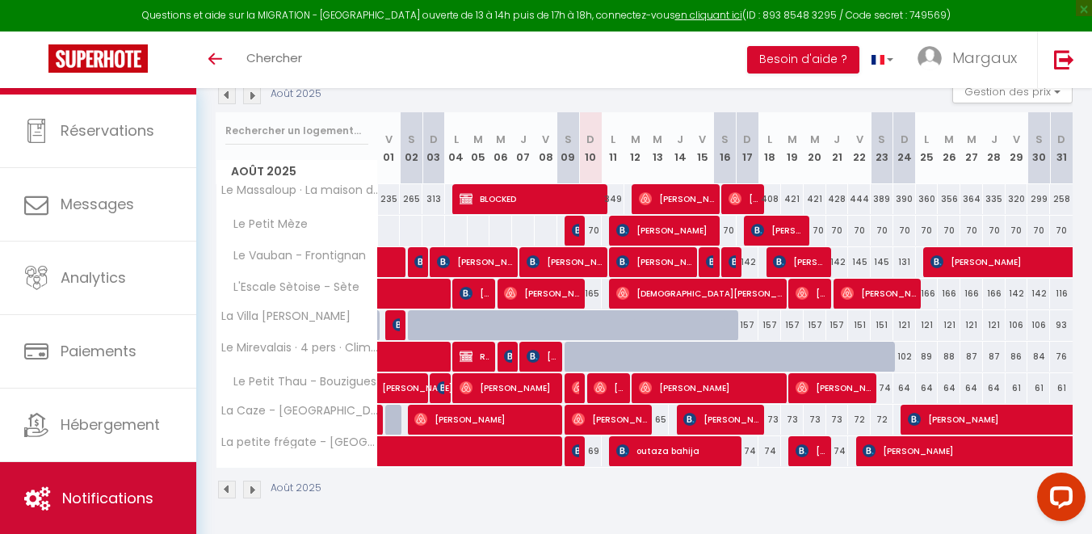
click at [105, 475] on link "Notifications" at bounding box center [98, 498] width 196 height 73
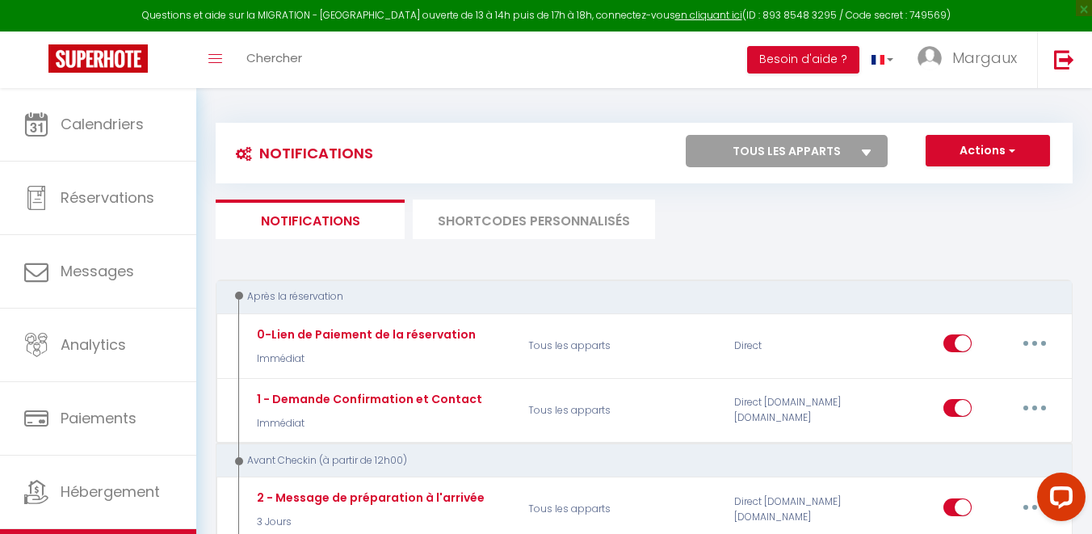
click at [544, 219] on li "SHORTCODES PERSONNALISÉS" at bounding box center [534, 220] width 242 height 40
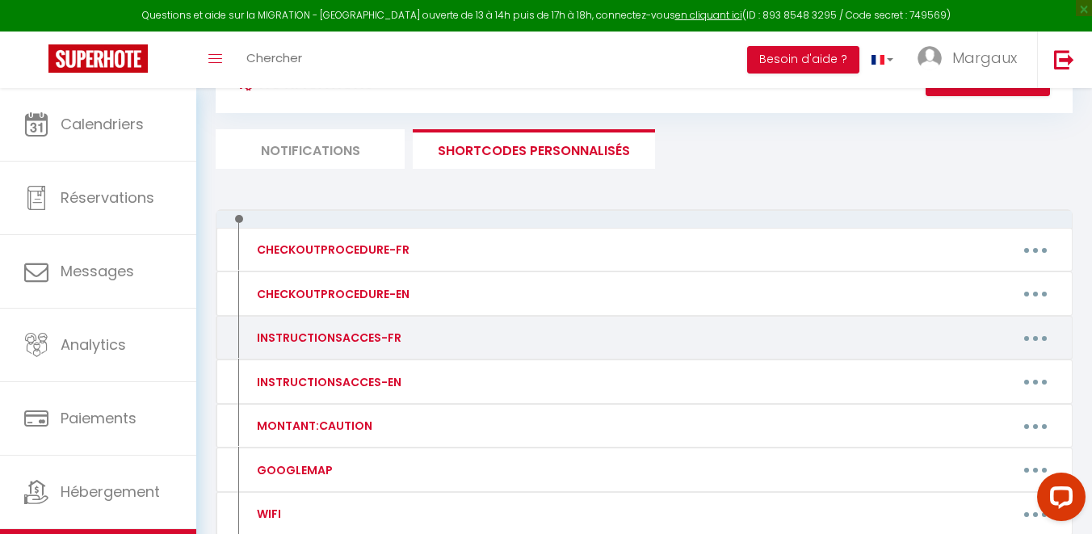
scroll to position [77, 0]
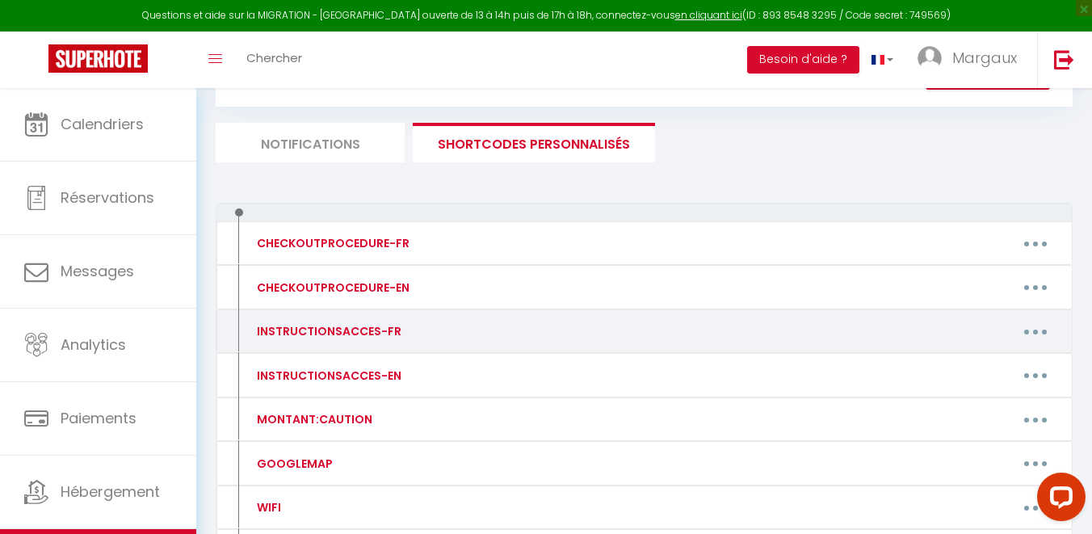
click at [1026, 338] on button "button" at bounding box center [1035, 331] width 45 height 26
click at [995, 364] on link "Editer" at bounding box center [994, 368] width 120 height 27
type input "INSTRUCTIONSACCES-FR"
type textarea "INSTRUCTIONSACCES-FR"
type textarea "Envoyez moi un message 2 h avant d'arriver. Je viendrais en personne vous remet…"
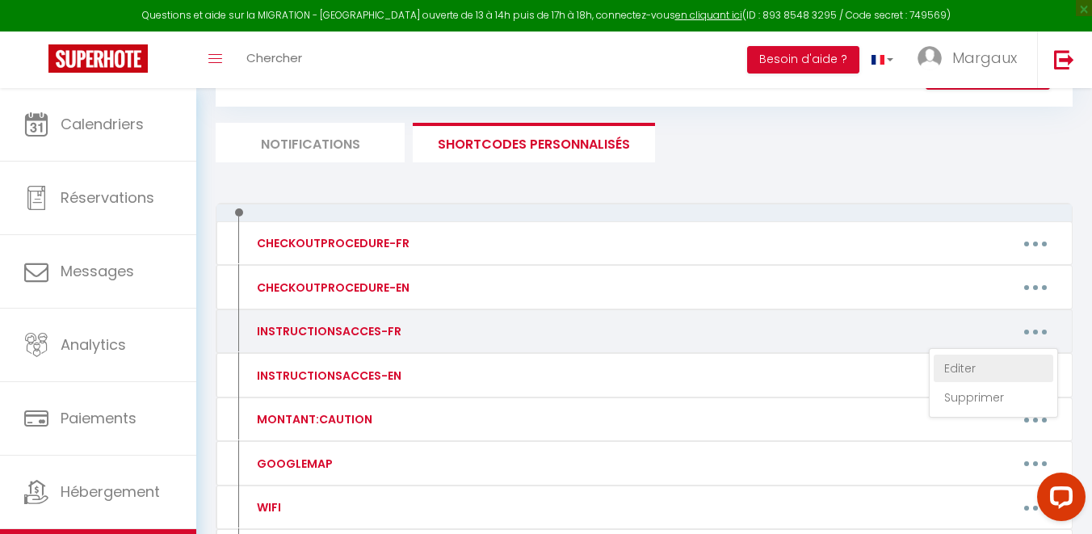
type textarea "Envoyez moi un message 2 h avant d'arriver. Je viendrais en personne vous remet…"
type textarea "🚗 Stationnement gratuit : Rue située derrière la maison. 🗑 Poubelles : À l’exté…"
type textarea "Code Boite à Clé : [RENTALDOOR:CODE] Vous retrouverez toutes les informations e…"
type textarea "🔹 Boîte à clés : 📍 Située juste devant la porte d’entrée de l’appartement. 🔐 Co…"
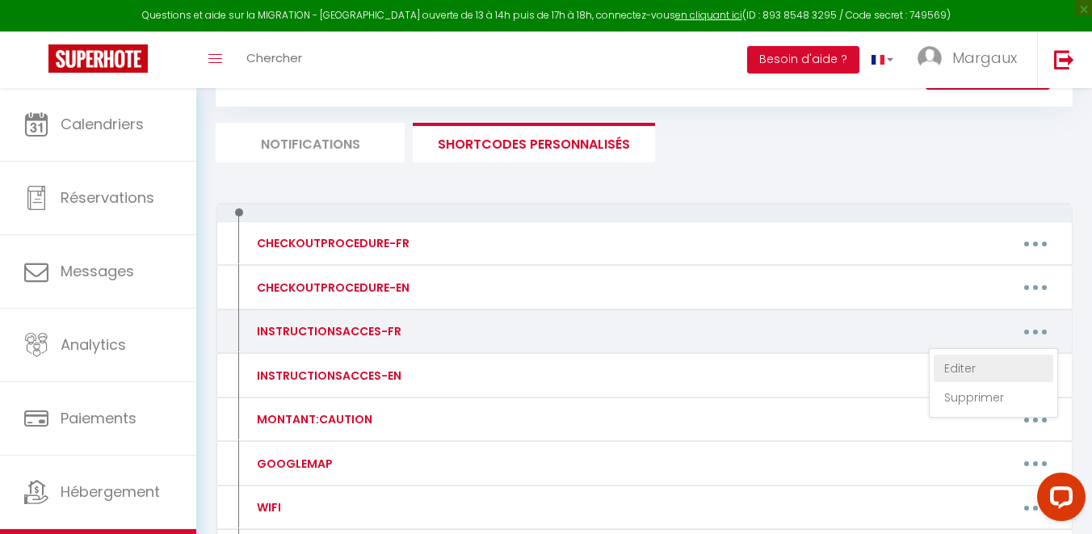
type textarea "📍 La Caze 🔹 Accès au bâtiment : L’entrée se situe devant la Résidence des Girel…"
type textarea "Code Boite à Clé : 0706 Vous retrouverez toutes les informations et plan d'accè…"
type textarea "Code Boite à Clé : 1279 Vous retrouverez toutes les informations et plan d'accè…"
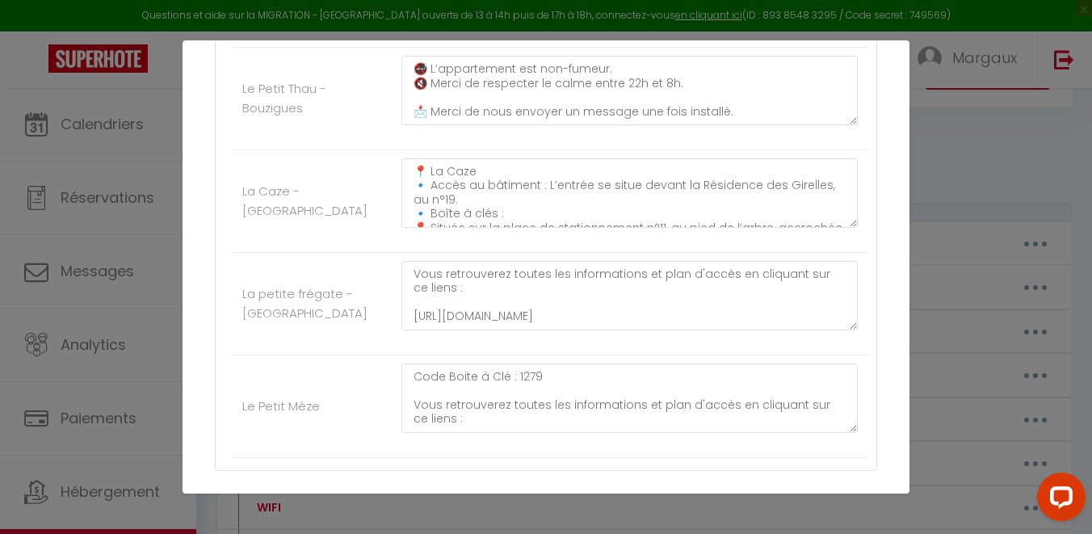
scroll to position [42, 0]
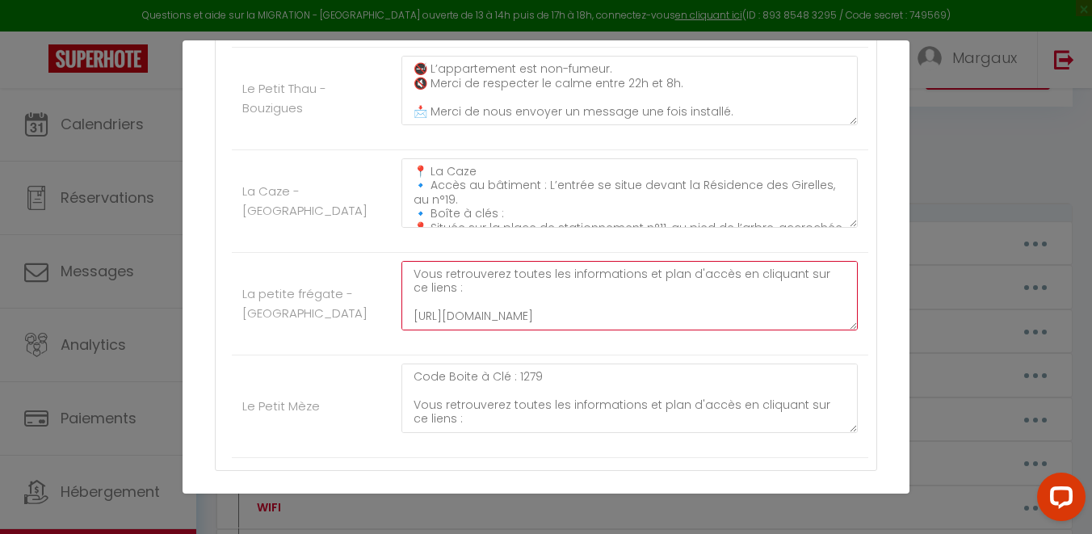
drag, startPoint x: 708, startPoint y: 326, endPoint x: 407, endPoint y: 306, distance: 302.0
click at [406, 305] on textarea "Code Boite à Clé : 0706 Vous retrouverez toutes les informations et plan d'accè…" at bounding box center [629, 295] width 456 height 69
paste textarea "47105aa300e8049af3de6be1a1c273e"
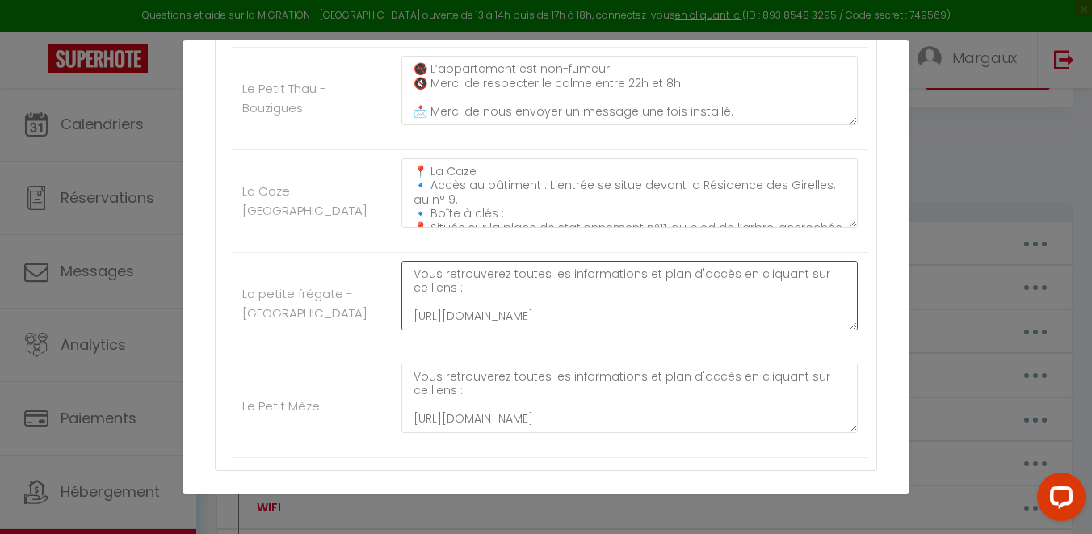
type textarea "Code Boite à Clé : 0706 Vous retrouverez toutes les informations et plan d'accè…"
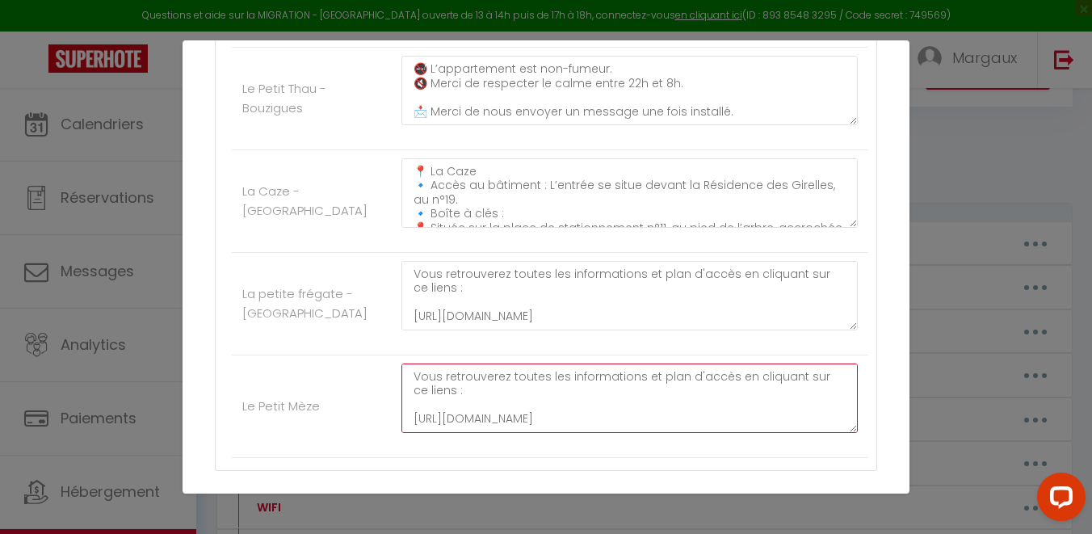
drag, startPoint x: 694, startPoint y: 421, endPoint x: 408, endPoint y: 405, distance: 286.4
click at [408, 405] on textarea "Code Boite à Clé : 1279 Vous retrouverez toutes les informations et plan d'accè…" at bounding box center [629, 397] width 456 height 69
paste textarea "[DOMAIN_NAME][URL]"
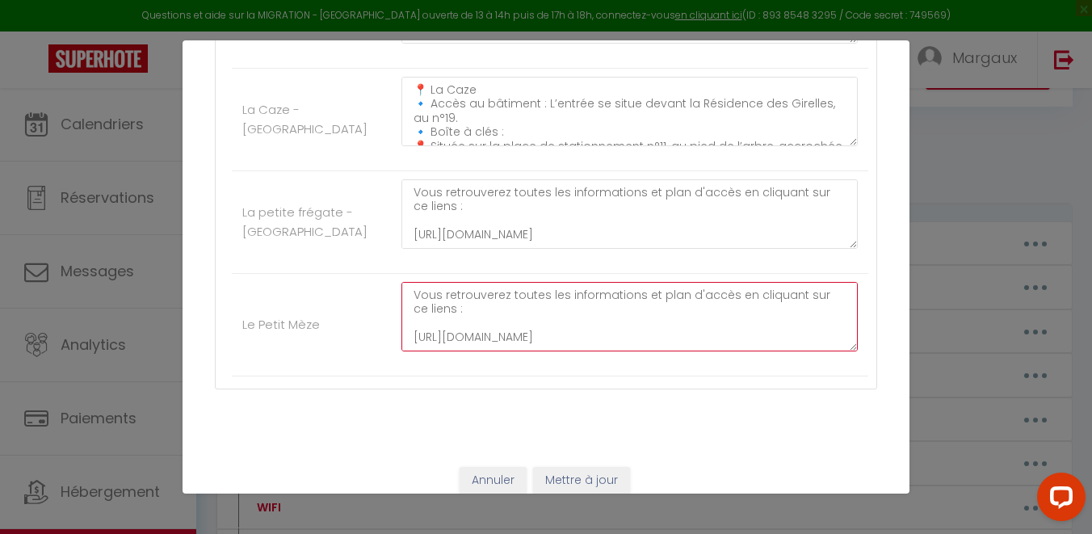
scroll to position [985, 0]
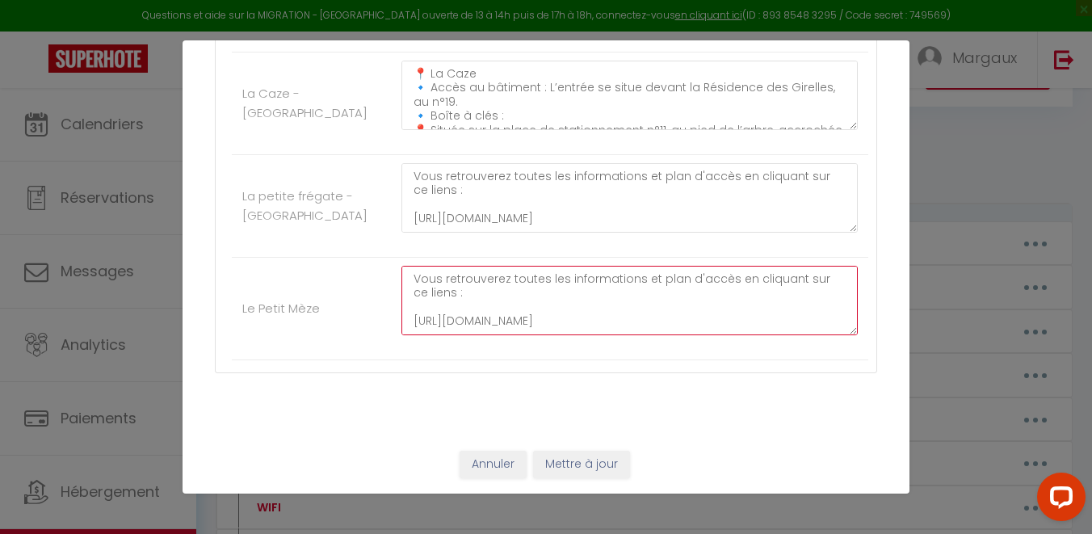
type textarea "Code Boite à Clé : 1279 Vous retrouverez toutes les informations et plan d'accè…"
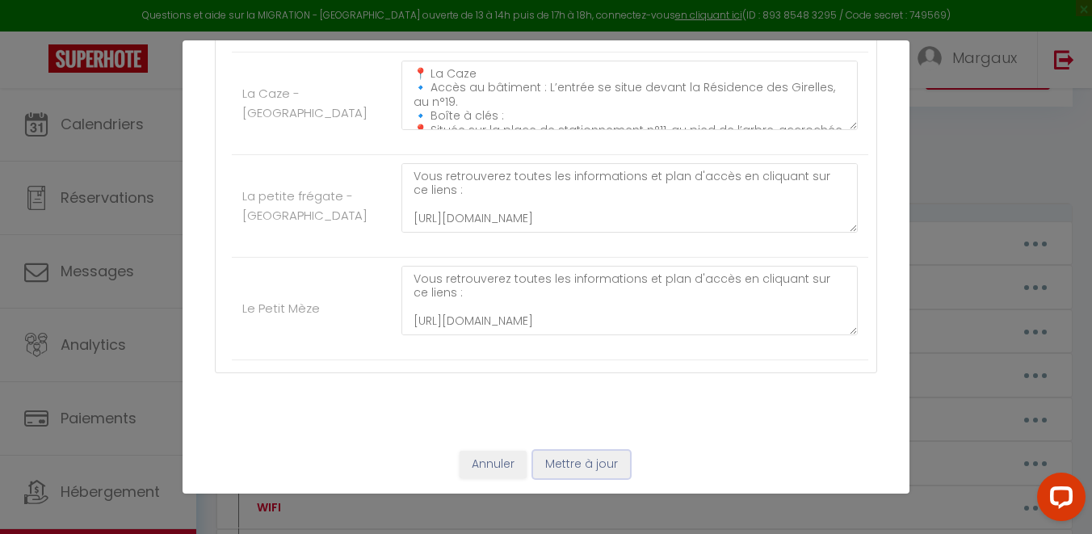
click at [593, 458] on button "Mettre à jour" at bounding box center [581, 464] width 97 height 27
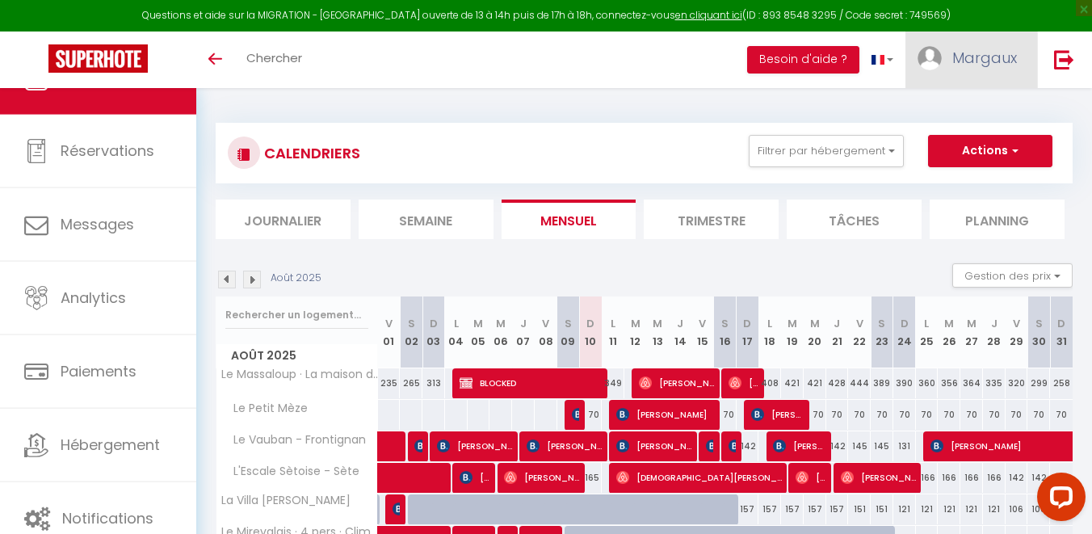
click at [940, 44] on link "Margaux" at bounding box center [971, 60] width 132 height 57
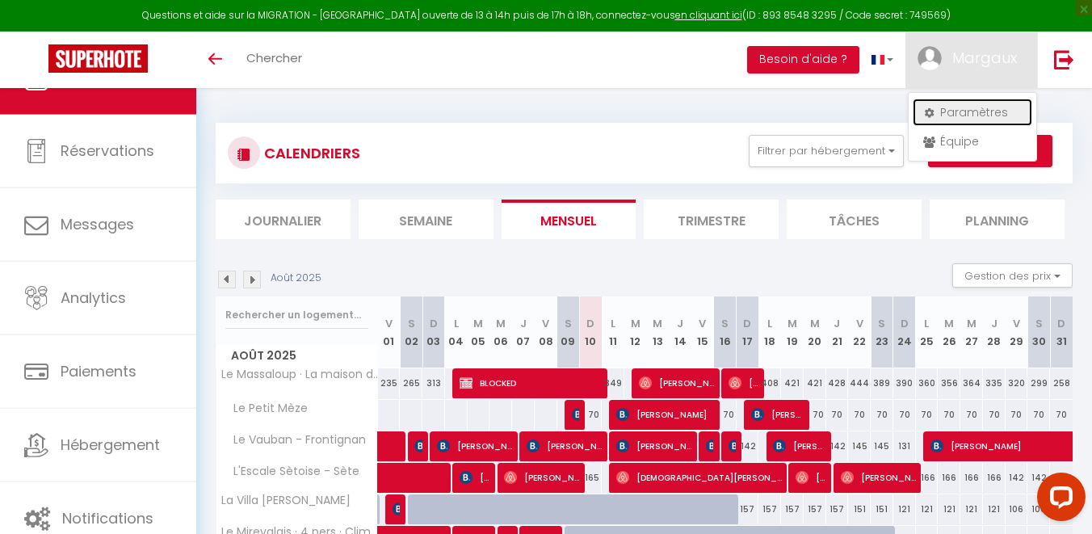
click at [947, 116] on link "Paramètres" at bounding box center [973, 112] width 120 height 27
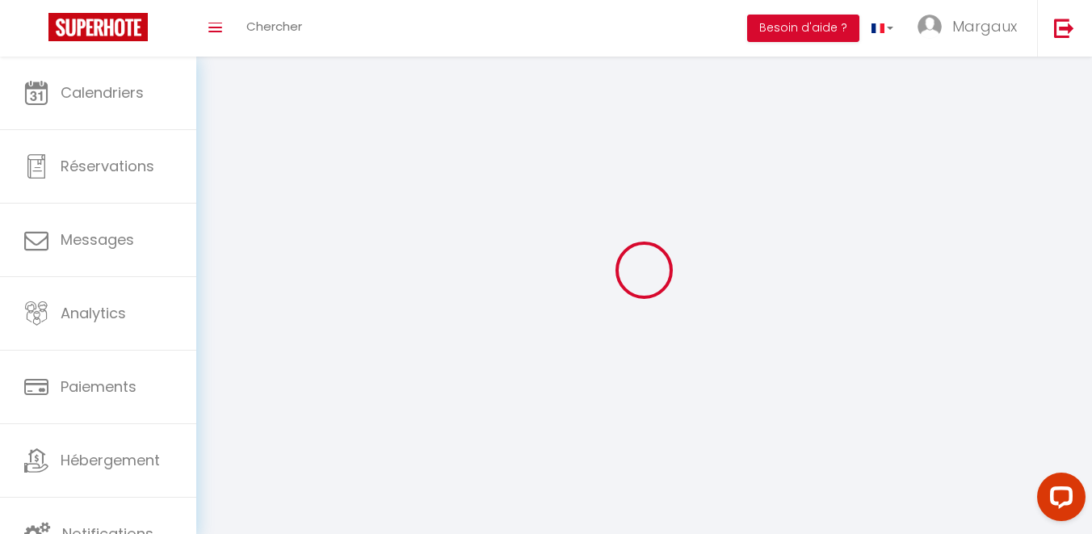
type input "Margaux"
type input "Lenfant"
type input "0766913536"
type input "44 avenue des hauts de fontcaude"
type input "34990"
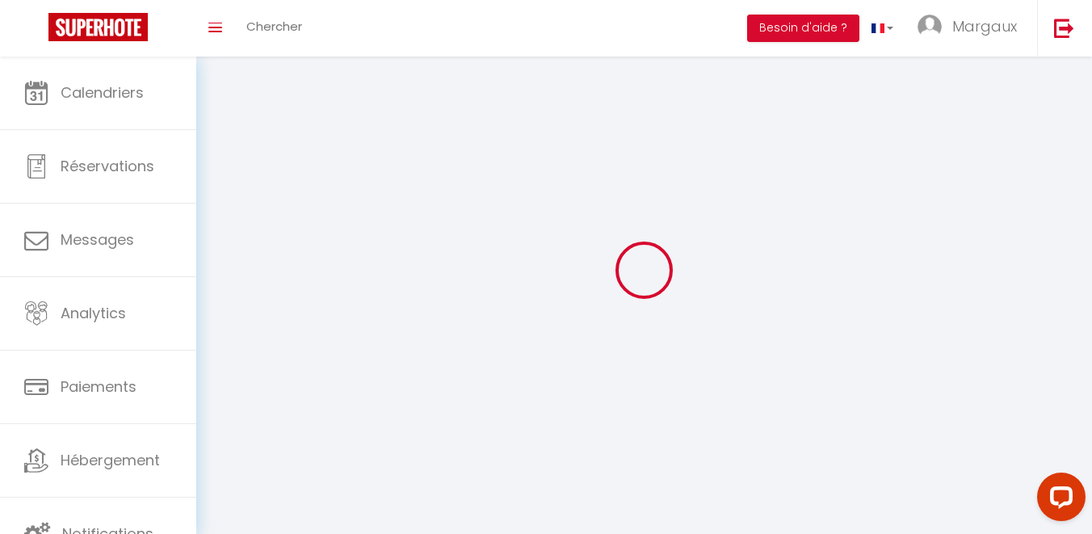
type input "JUVIGNAC"
type input "ChZtoPxIDWfFmd9DJHvH4Ibik"
type input "4FiwtLk5mfNESlZHSDvCfyqIv"
type input "https://app.superhote.com/#/get-available-rentals/4FiwtLk5mfNESlZHSDvCfyqIv"
type input "ChZtoPxIDWfFmd9DJHvH4Ibik"
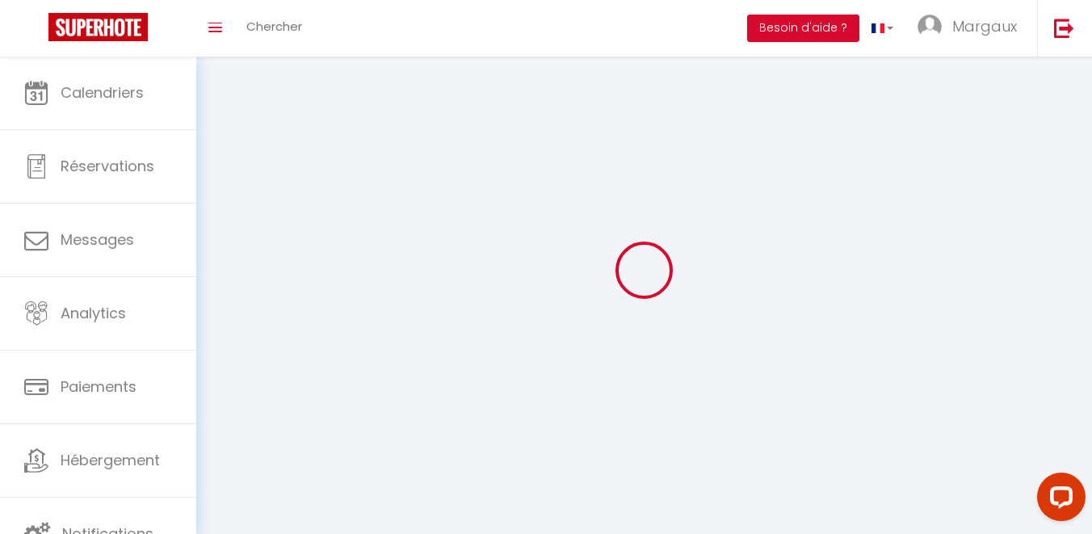
type input "4FiwtLk5mfNESlZHSDvCfyqIv"
type input "https://app.superhote.com/#/get-available-rentals/4FiwtLk5mfNESlZHSDvCfyqIv"
select select "28"
select select "fr"
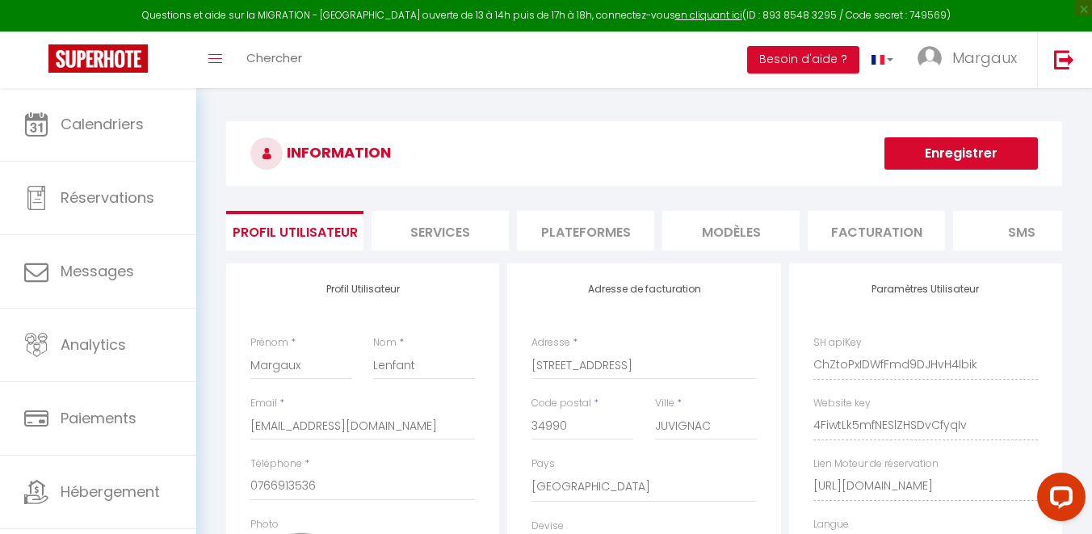
click at [557, 237] on li "Plateformes" at bounding box center [585, 231] width 137 height 40
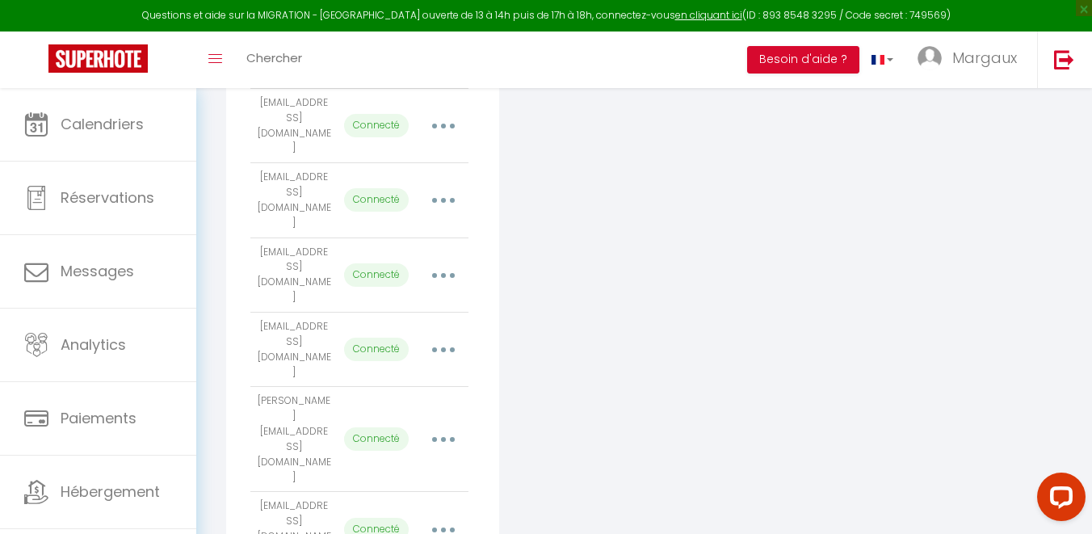
scroll to position [456, 0]
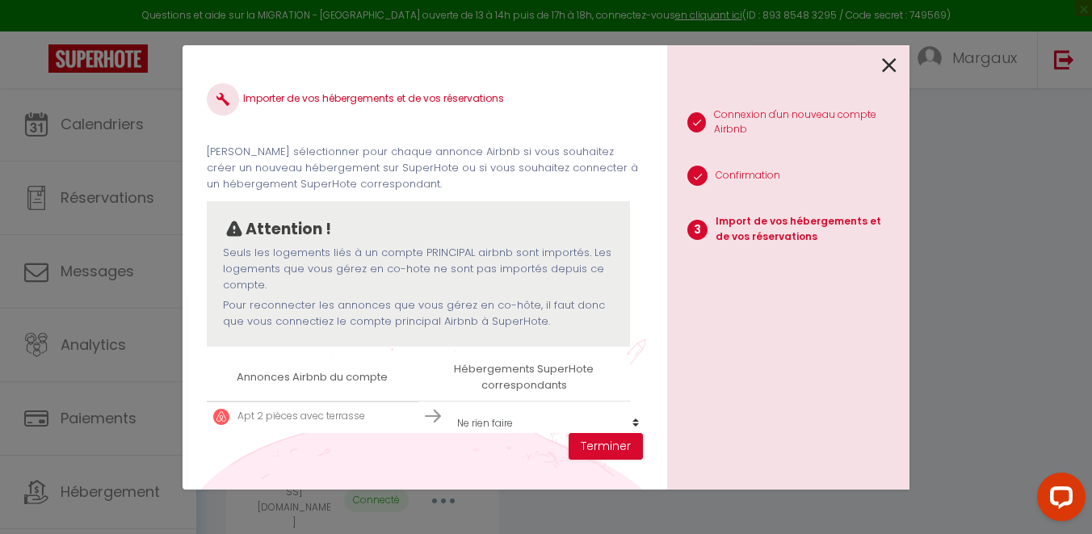
scroll to position [24, 0]
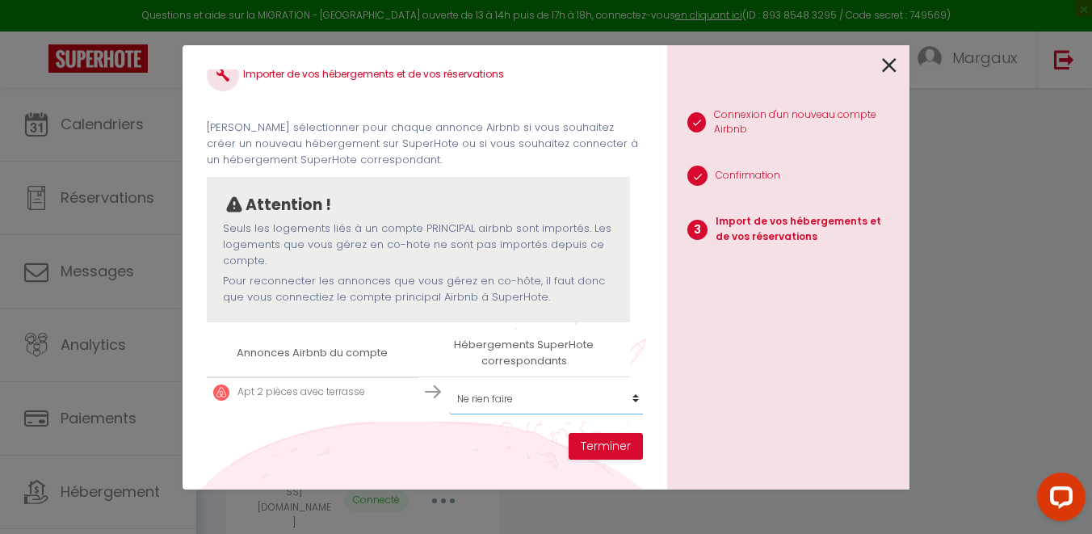
click at [518, 398] on select "Créer un nouveau hébergement Ne rien faire Le Massaloup · La maison d’Edmond*Em…" at bounding box center [548, 399] width 199 height 31
select select "75269"
click at [586, 453] on button "Terminer" at bounding box center [606, 446] width 74 height 27
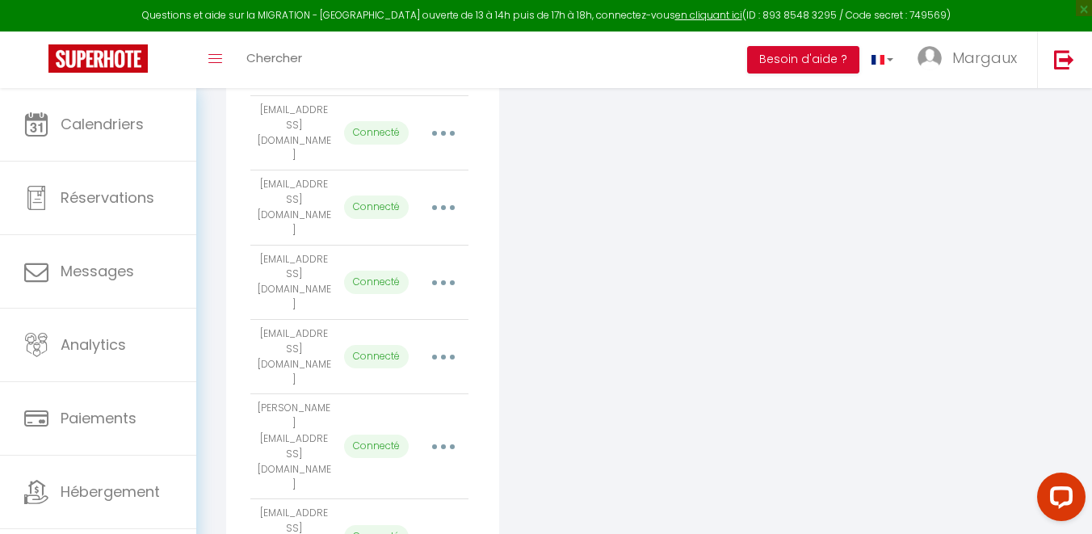
scroll to position [292, 0]
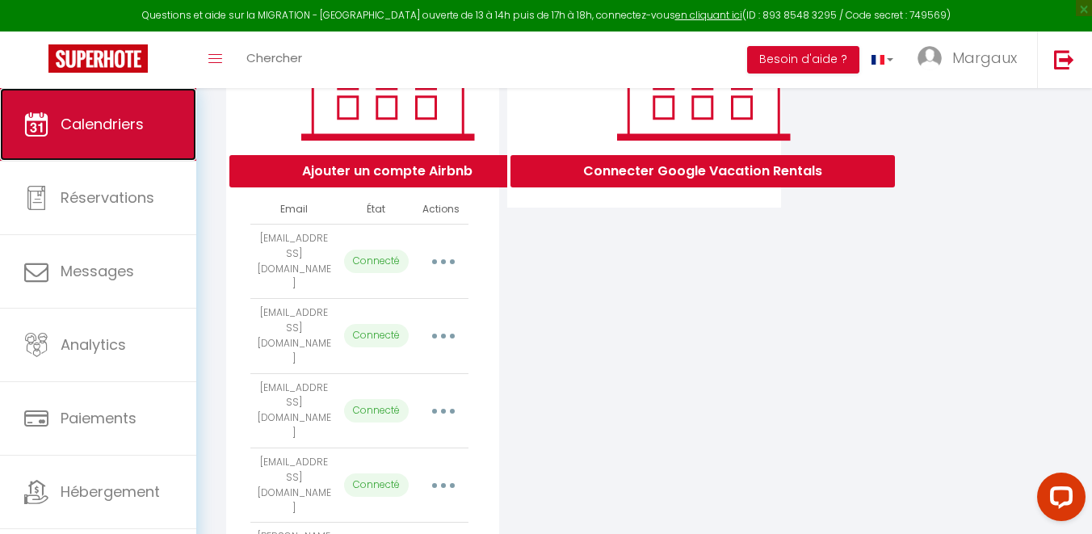
click at [103, 114] on span "Calendriers" at bounding box center [102, 124] width 83 height 20
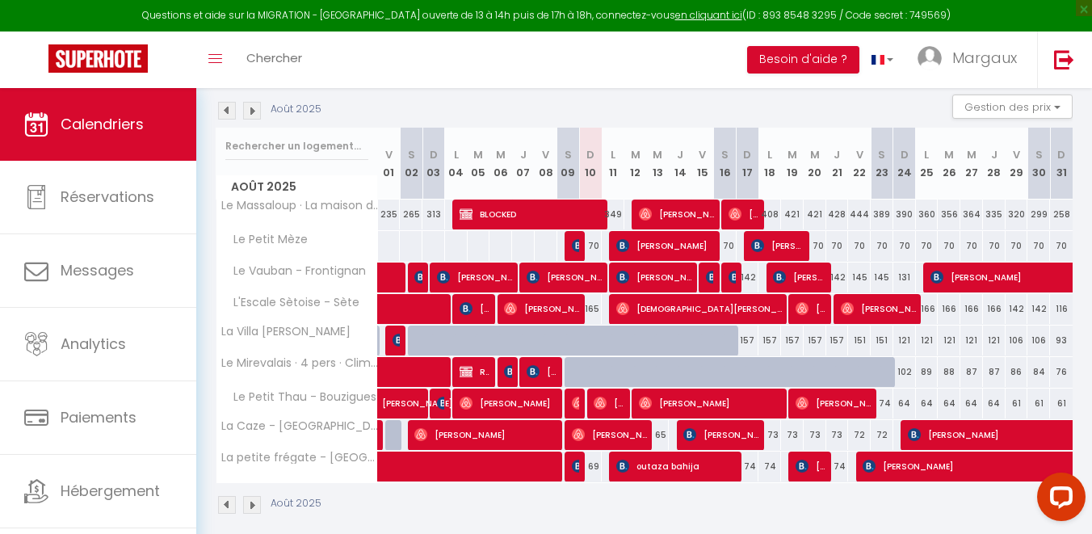
scroll to position [184, 0]
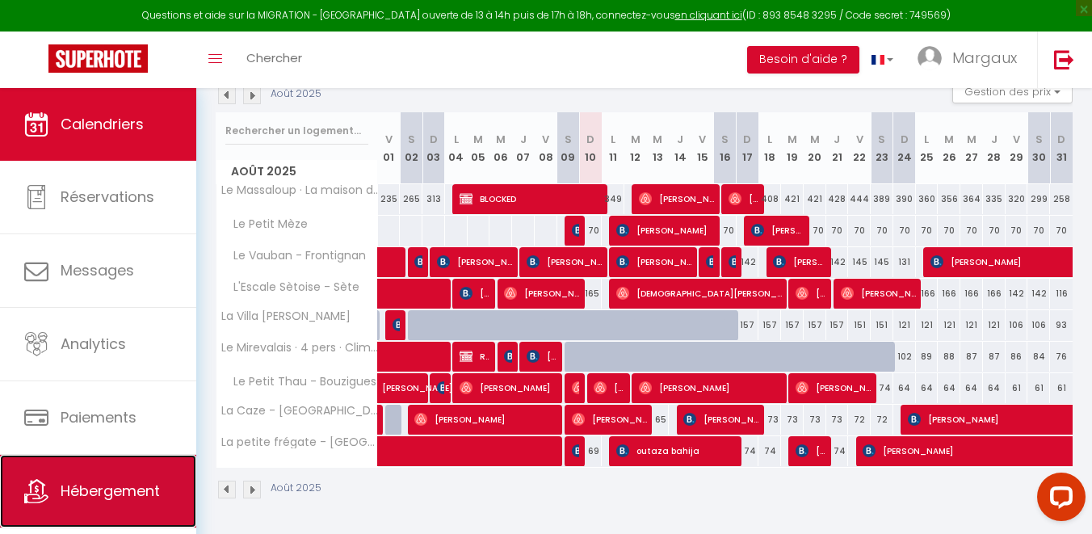
click at [90, 486] on span "Hébergement" at bounding box center [110, 491] width 99 height 20
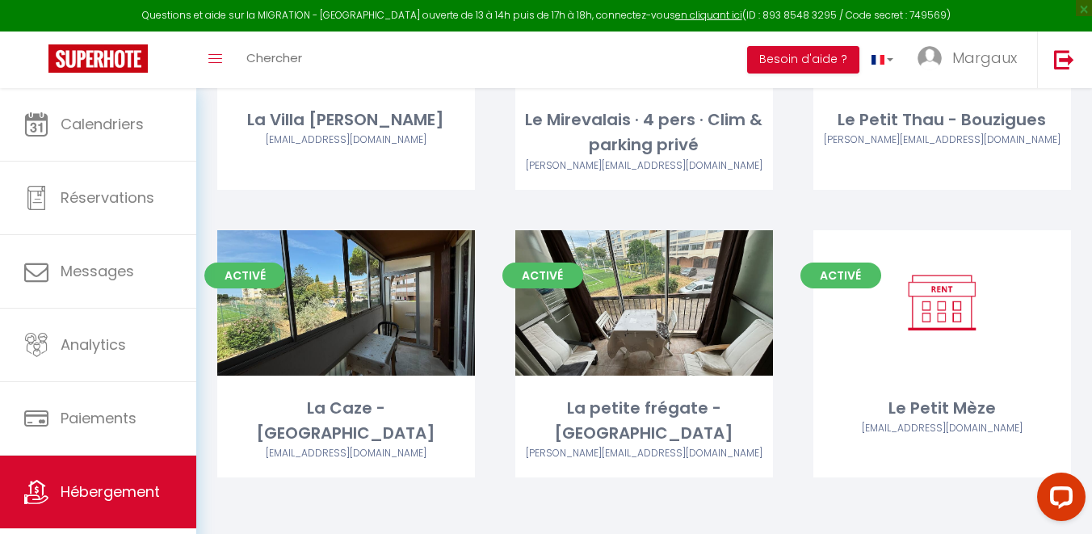
scroll to position [582, 0]
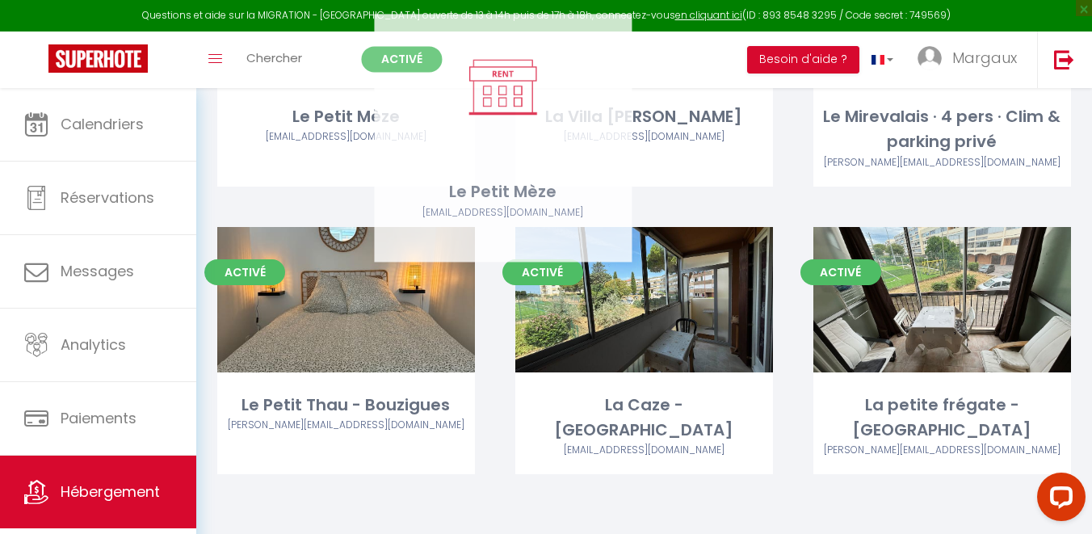
drag, startPoint x: 922, startPoint y: 360, endPoint x: 482, endPoint y: 148, distance: 488.1
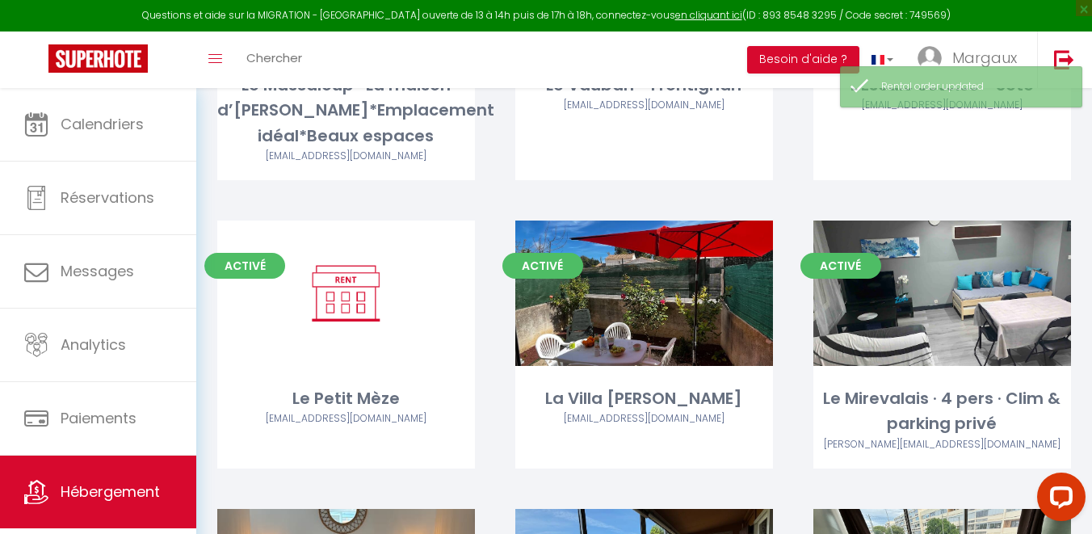
scroll to position [0, 0]
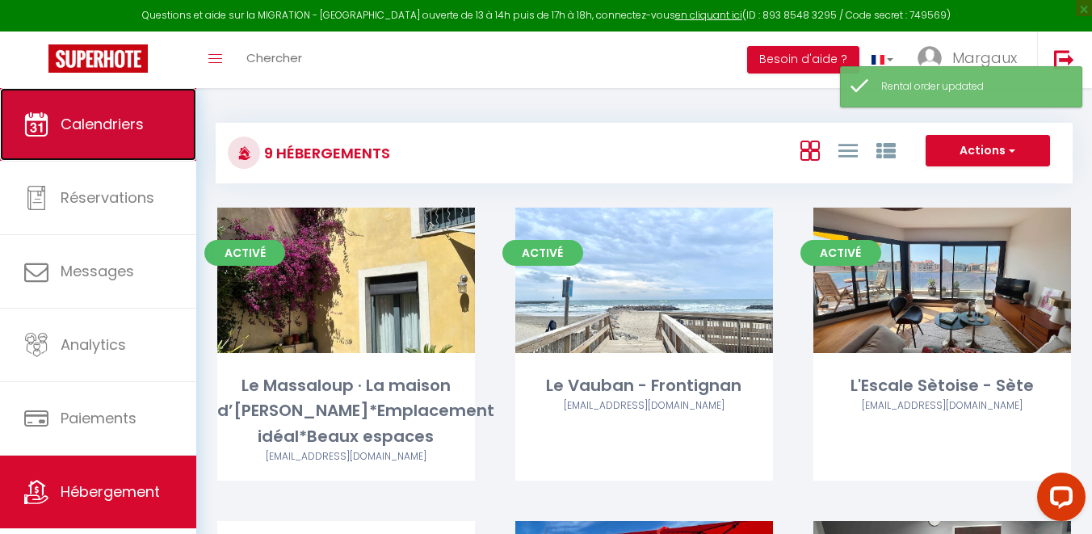
click at [87, 111] on link "Calendriers" at bounding box center [98, 124] width 196 height 73
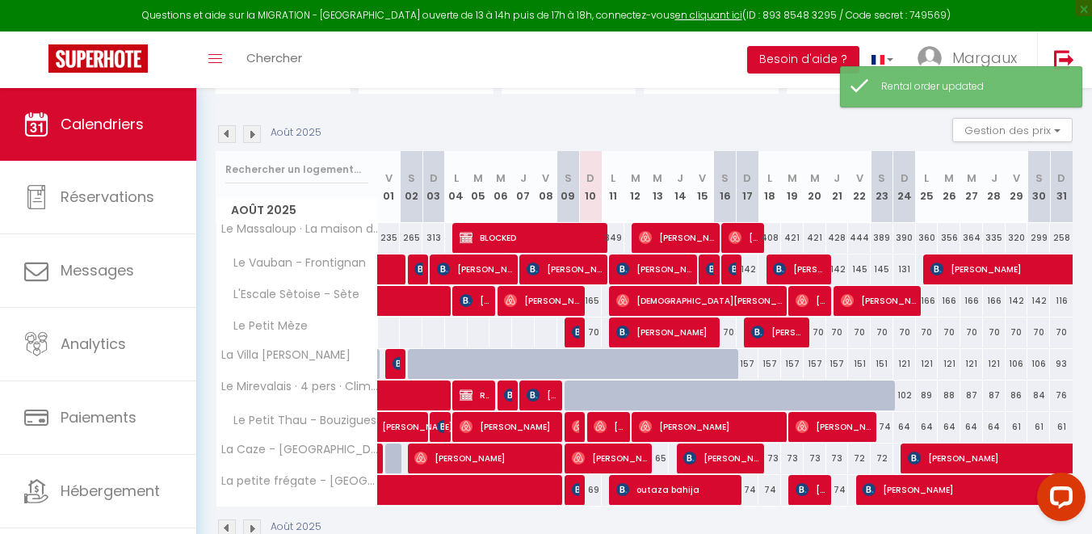
scroll to position [184, 0]
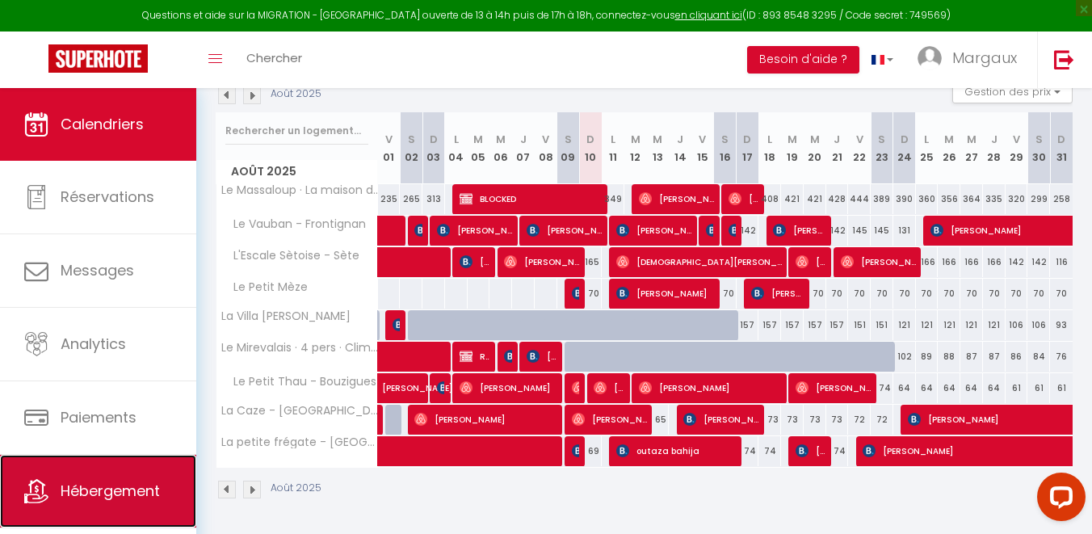
click at [57, 513] on link "Hébergement" at bounding box center [98, 491] width 196 height 73
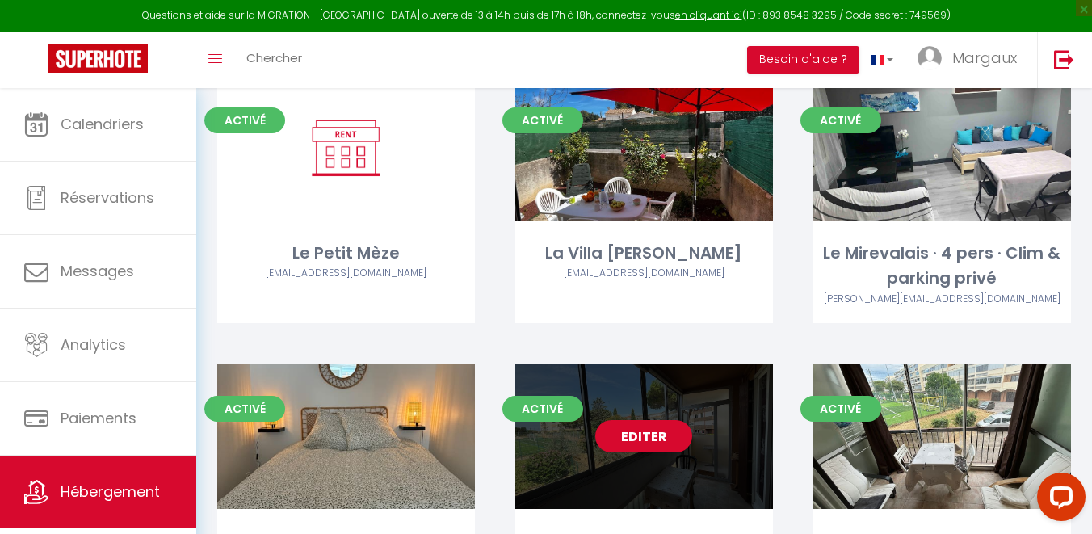
scroll to position [410, 0]
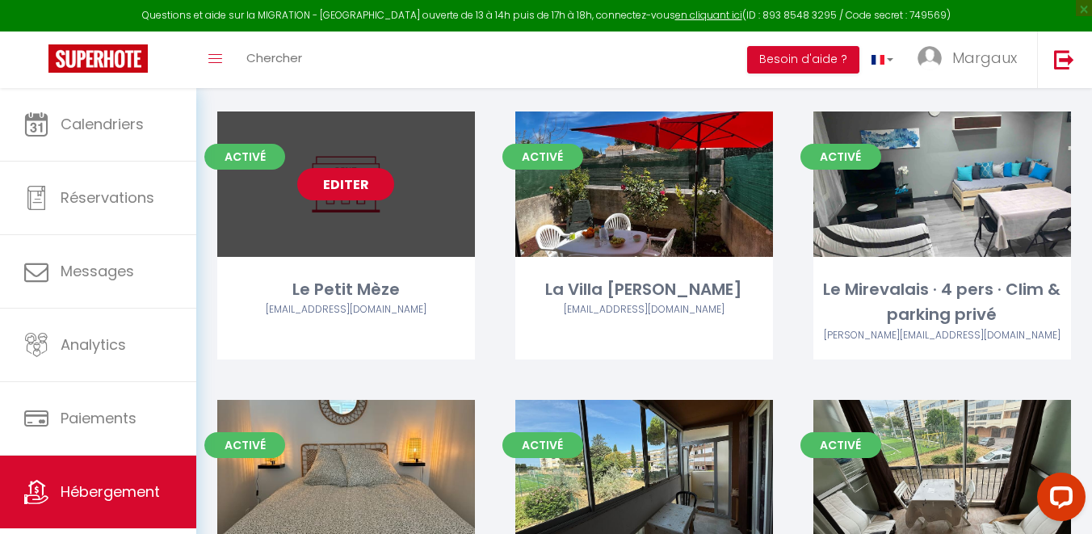
click at [360, 187] on link "Editer" at bounding box center [345, 184] width 97 height 32
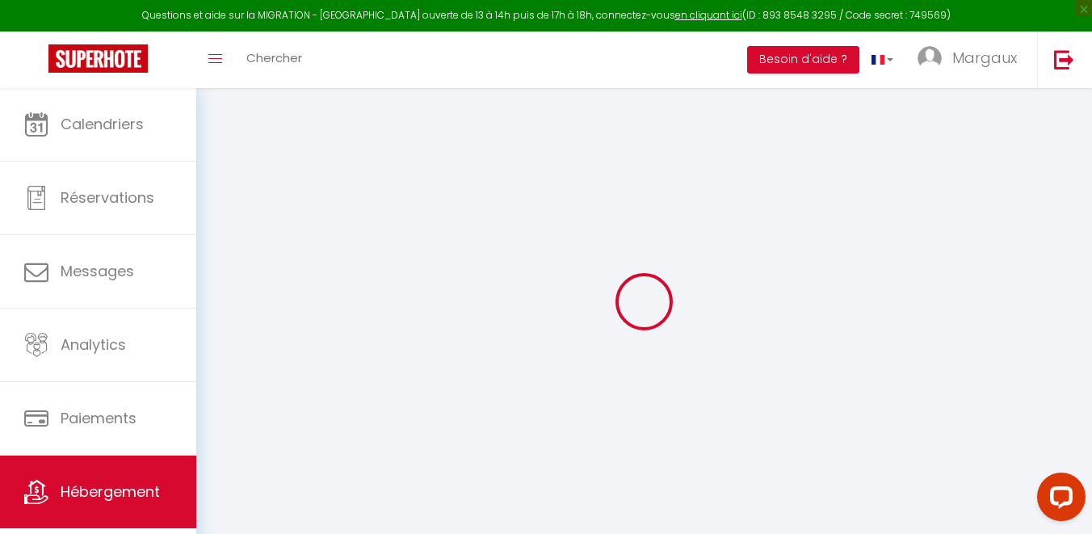
select select
checkbox input "false"
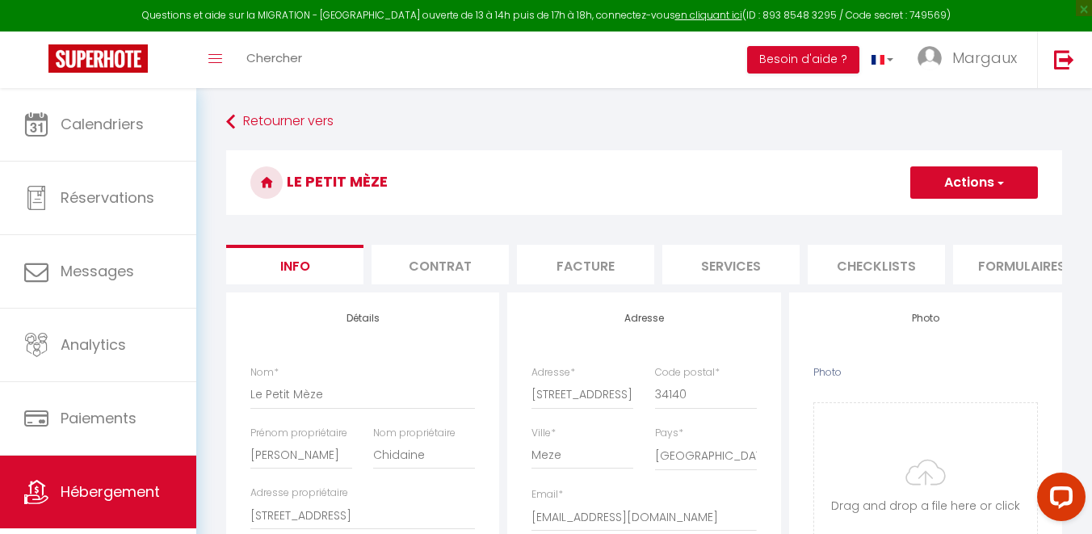
click at [755, 277] on li "Services" at bounding box center [730, 265] width 137 height 40
select select
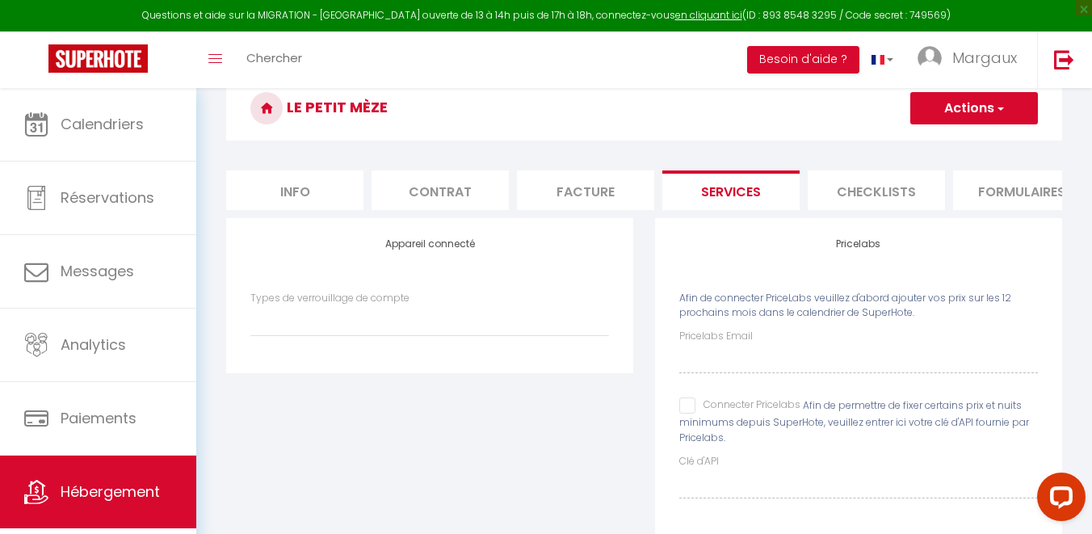
scroll to position [124, 0]
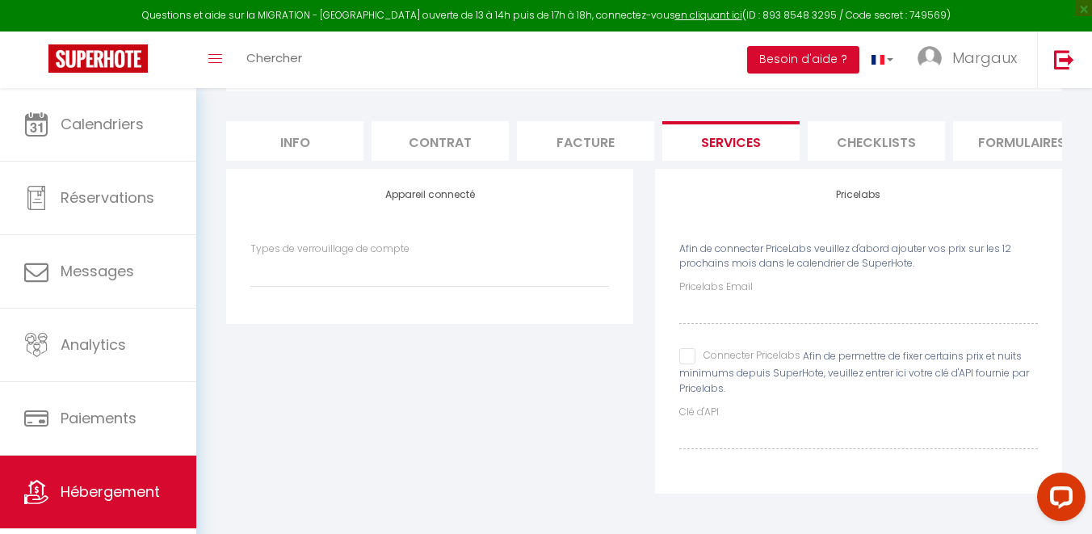
click at [691, 357] on input "Connecter Pricelabs" at bounding box center [739, 356] width 121 height 16
checkbox input "true"
select select
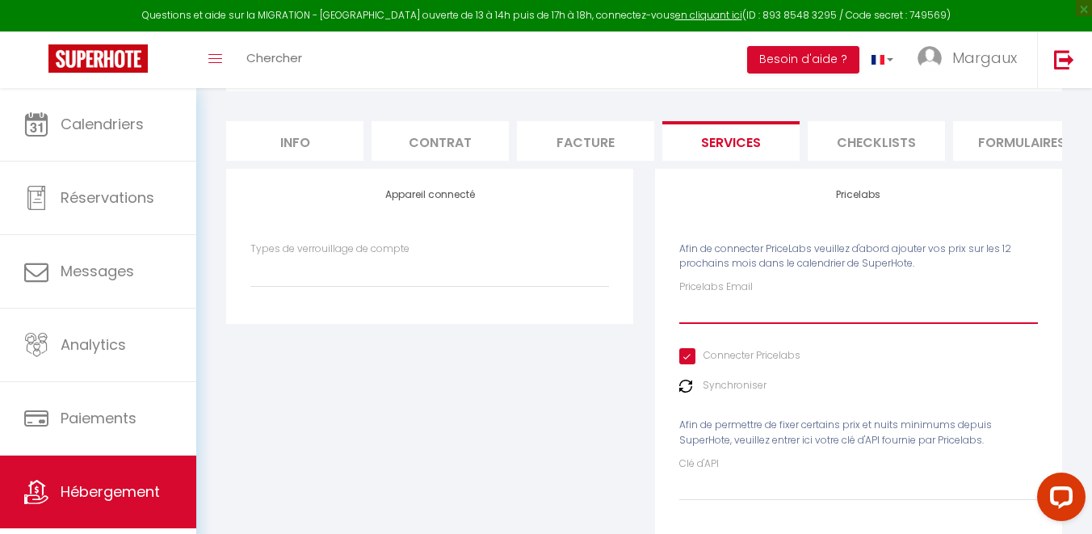
click at [723, 309] on input "Pricelabs Email" at bounding box center [858, 309] width 359 height 29
type input "margaux@locnkeys.com"
select select
click at [756, 469] on div "Clé d'API" at bounding box center [858, 478] width 359 height 44
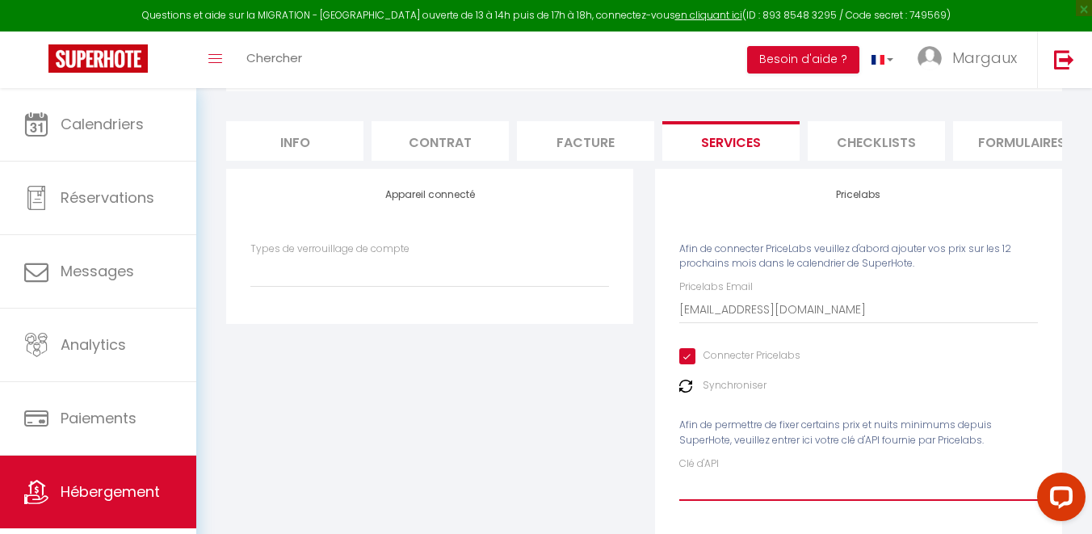
click at [746, 489] on input "Clé d'API" at bounding box center [858, 486] width 359 height 29
paste input "2i14lEEnCdHzQt0oKeJVjaPg3MoVoW5Rrx7cnPtR"
type input "2i14lEEnCdHzQt0oKeJVjaPg3MoVoW5Rrx7cnPtR"
select select
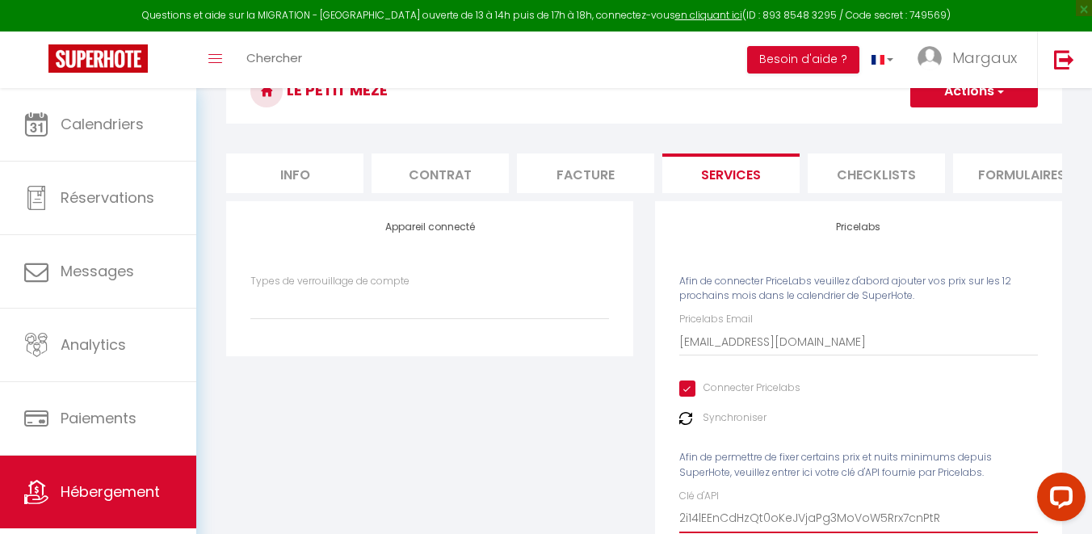
scroll to position [0, 0]
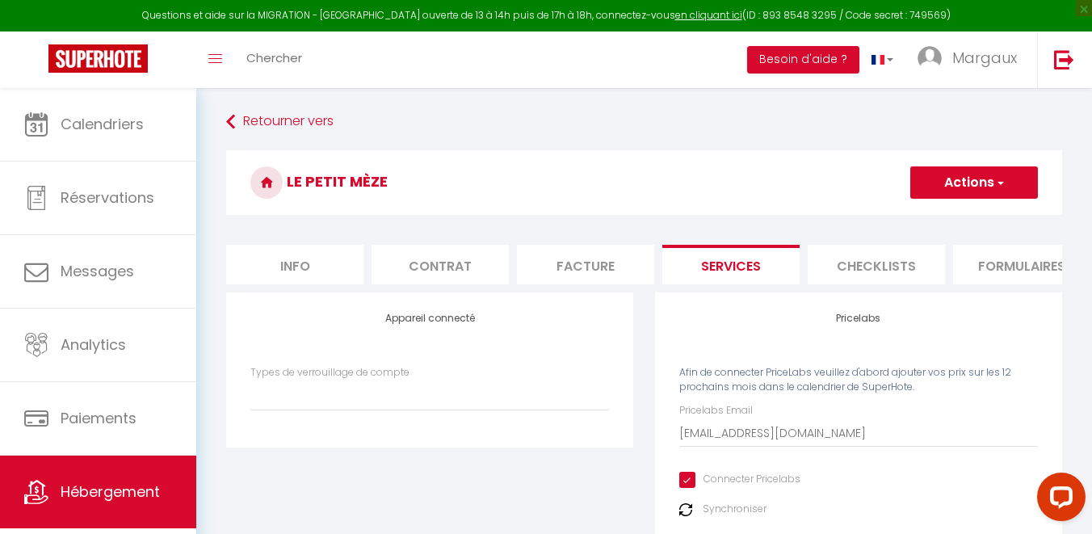
type input "2i14lEEnCdHzQt0oKeJVjaPg3MoVoW5Rrx7cnPtR"
click at [989, 186] on button "Actions" at bounding box center [974, 182] width 128 height 32
click at [977, 211] on link "Enregistrer" at bounding box center [974, 218] width 128 height 21
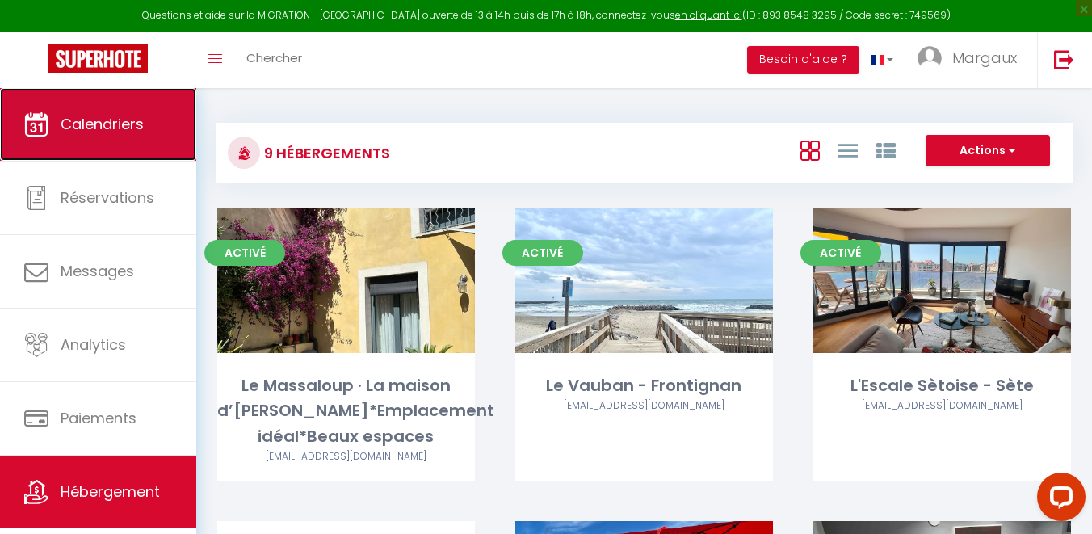
click at [77, 124] on span "Calendriers" at bounding box center [102, 124] width 83 height 20
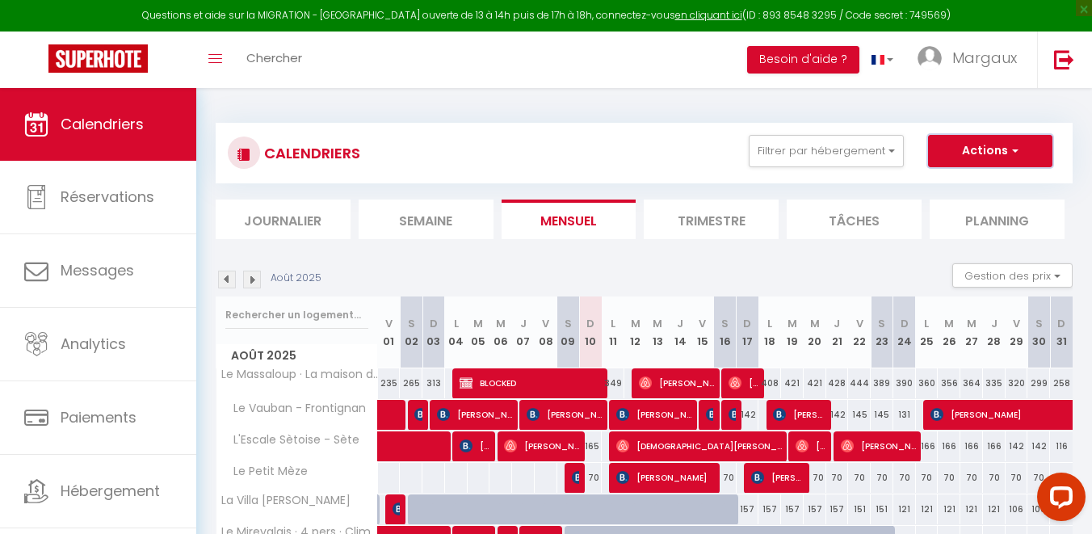
click at [993, 153] on button "Actions" at bounding box center [990, 151] width 124 height 32
